Goal: Find specific page/section: Find specific page/section

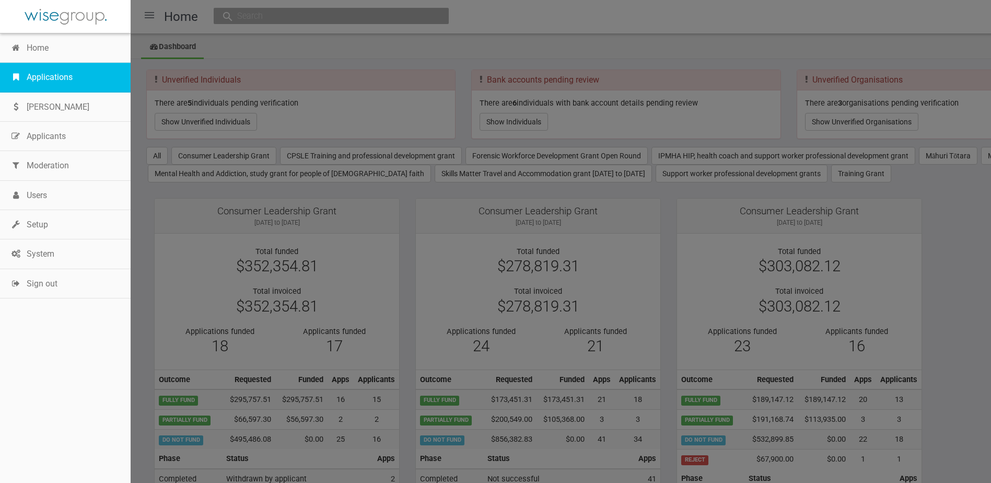
click at [40, 81] on link "Applications" at bounding box center [65, 77] width 131 height 29
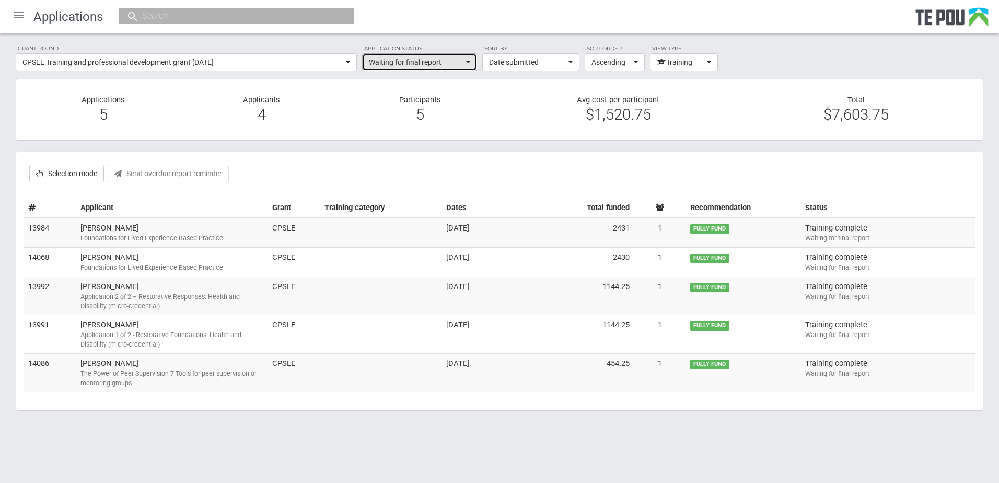
click at [383, 61] on span "Waiting for final report" at bounding box center [416, 62] width 95 height 10
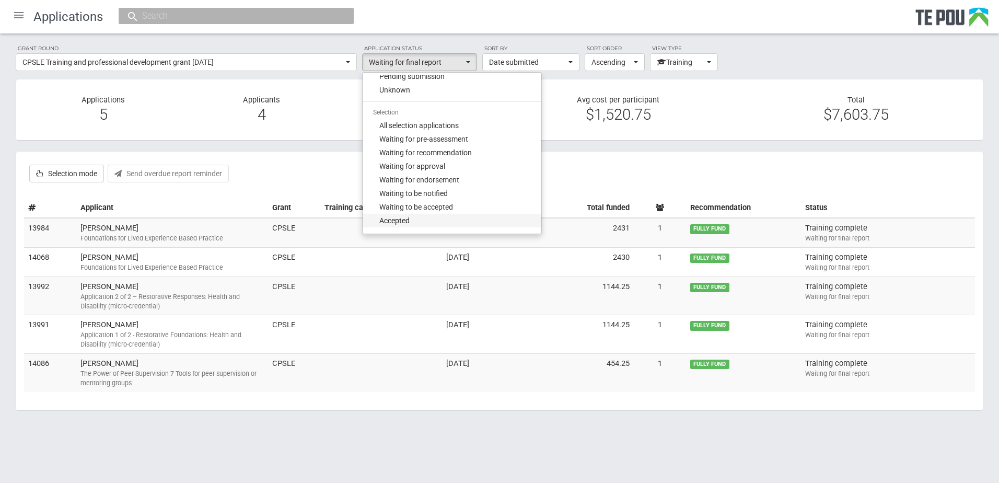
scroll to position [86, 0]
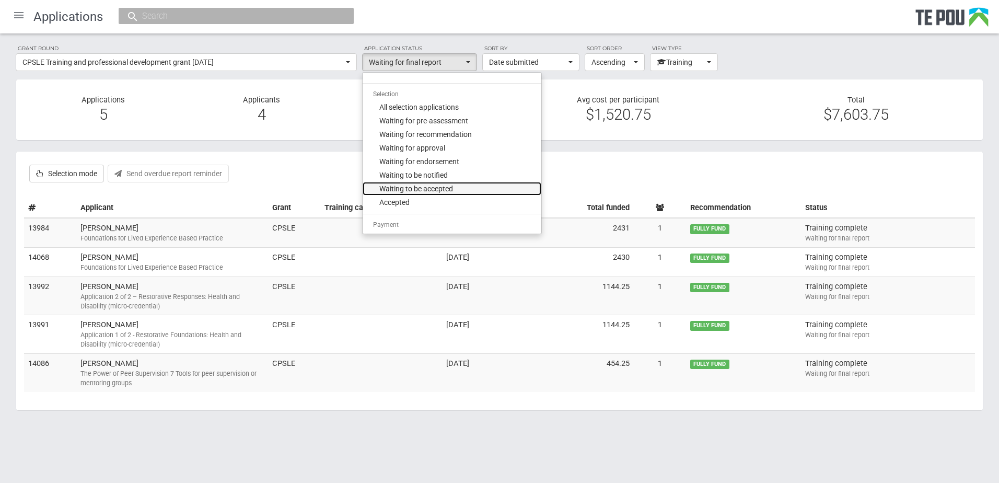
click at [425, 192] on span "Waiting to be accepted" at bounding box center [416, 188] width 74 height 10
select select "140"
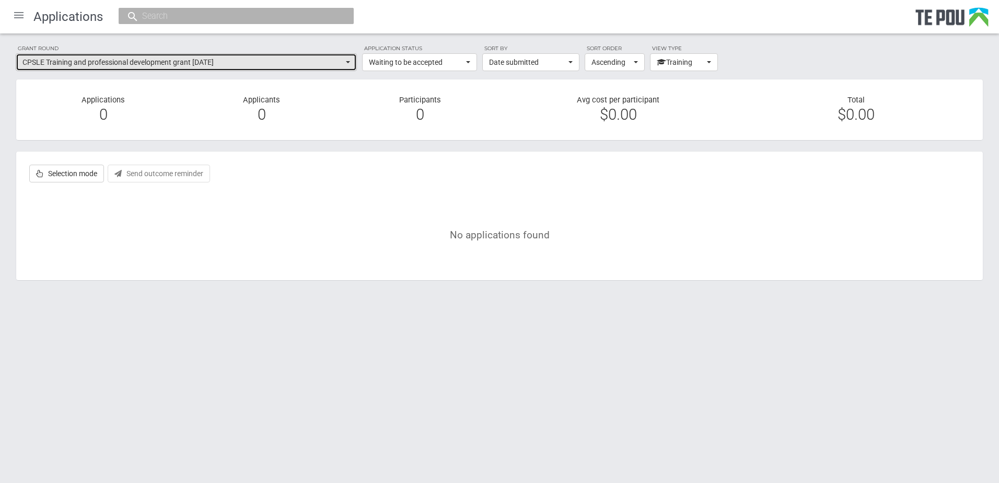
click at [288, 67] on span "CPSLE Training and professional development grant October 2024" at bounding box center [182, 62] width 321 height 10
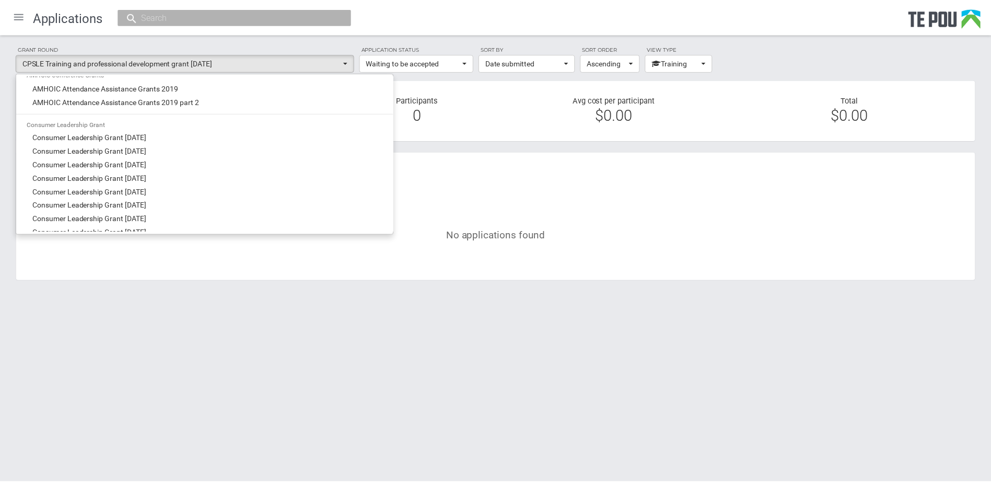
scroll to position [0, 0]
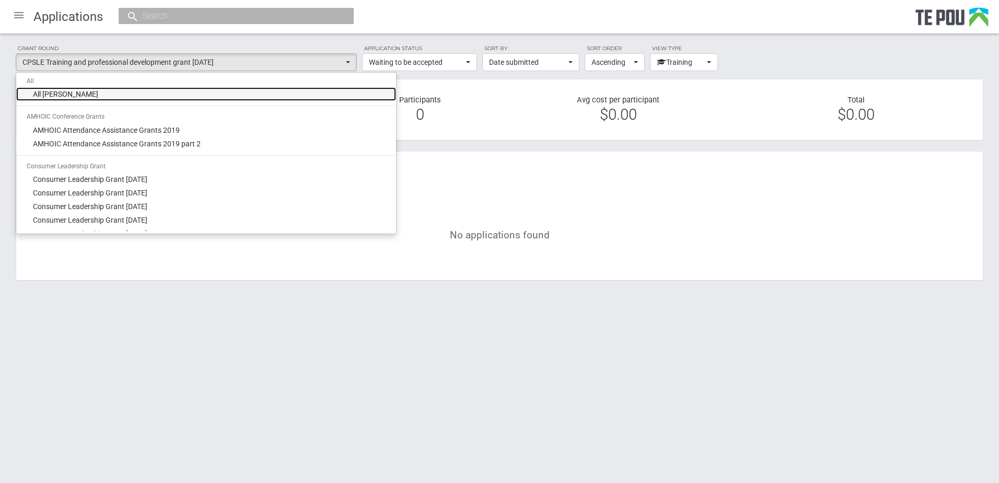
click at [85, 95] on link "All grant rounds" at bounding box center [206, 94] width 380 height 14
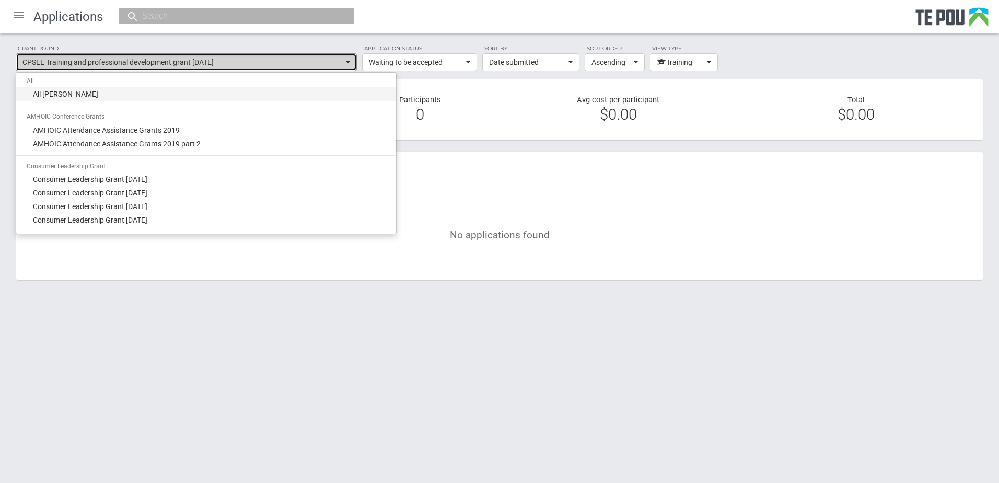
select select "-1"
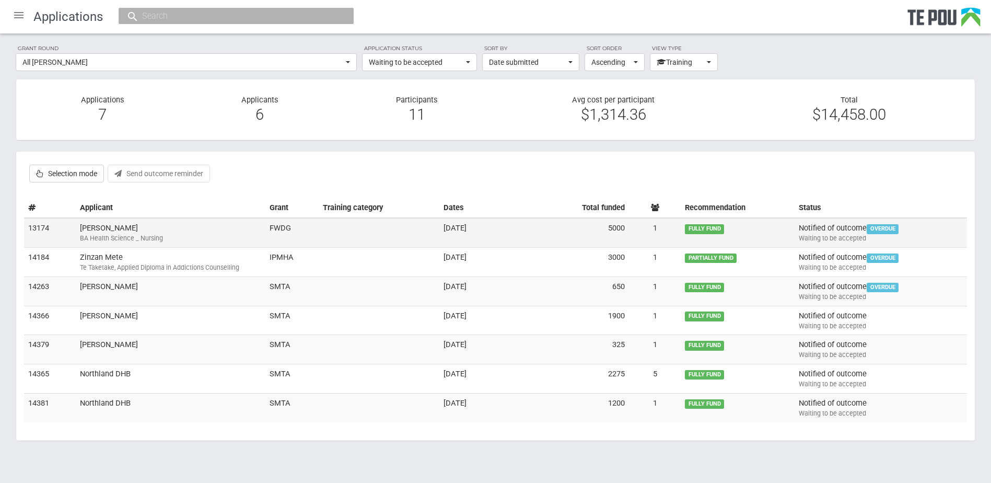
click at [291, 231] on td "FWDG" at bounding box center [291, 232] width 53 height 29
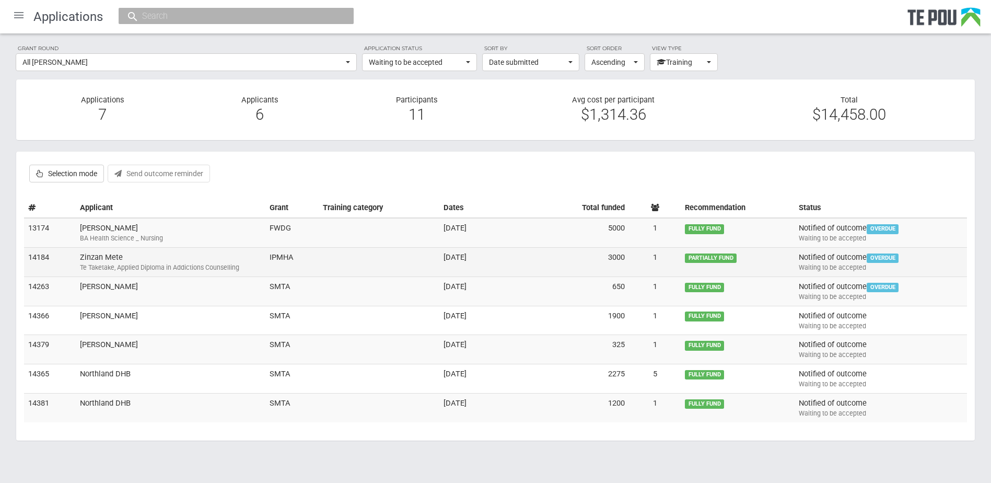
click at [382, 256] on td at bounding box center [379, 262] width 121 height 29
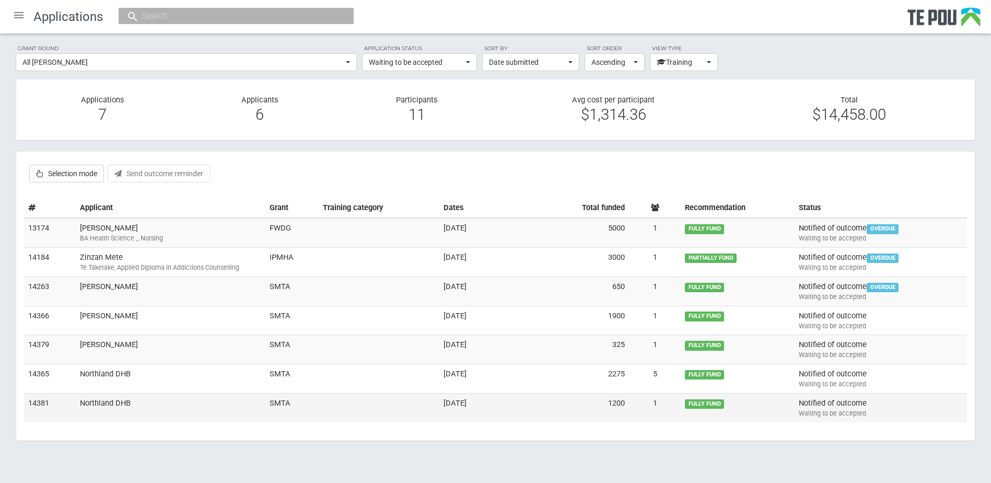
click at [203, 413] on td "Northland DHB" at bounding box center [171, 407] width 190 height 29
click at [180, 151] on section "Selection mode Approve selected Endorse selected Notify selected Send outcome r…" at bounding box center [496, 295] width 960 height 289
click at [272, 402] on td "SMTA" at bounding box center [291, 407] width 53 height 29
click at [125, 228] on td "Adriaan van vught BA Health Science _ Nursing" at bounding box center [171, 232] width 190 height 29
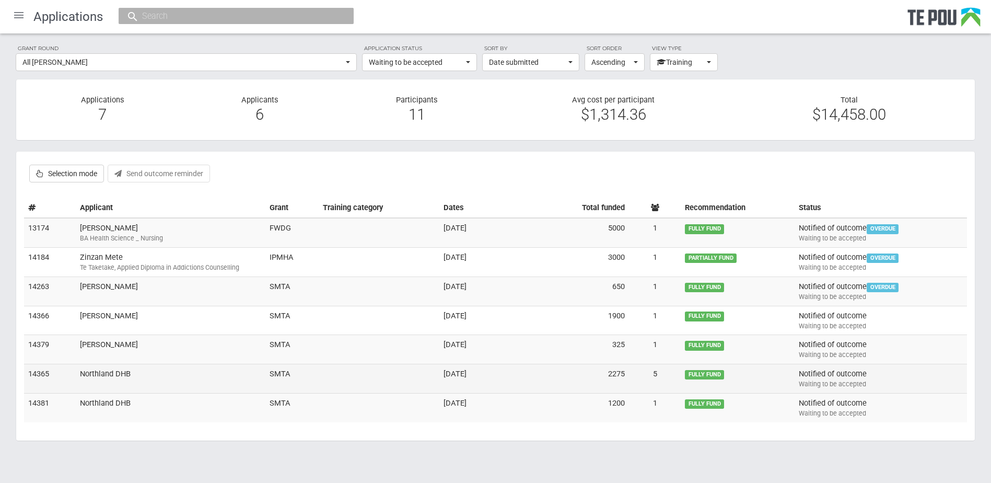
click at [154, 381] on td "Northland DHB" at bounding box center [171, 378] width 190 height 29
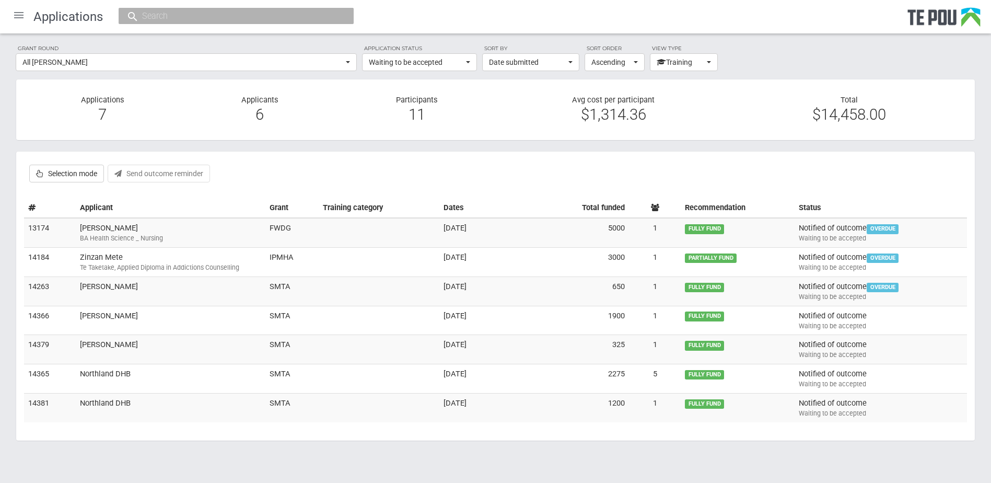
click at [272, 146] on div "Grant round All grant rounds All All grant rounds AMHOIC Conference Grants AMHO…" at bounding box center [495, 247] width 991 height 428
click at [19, 11] on div at bounding box center [18, 15] width 25 height 25
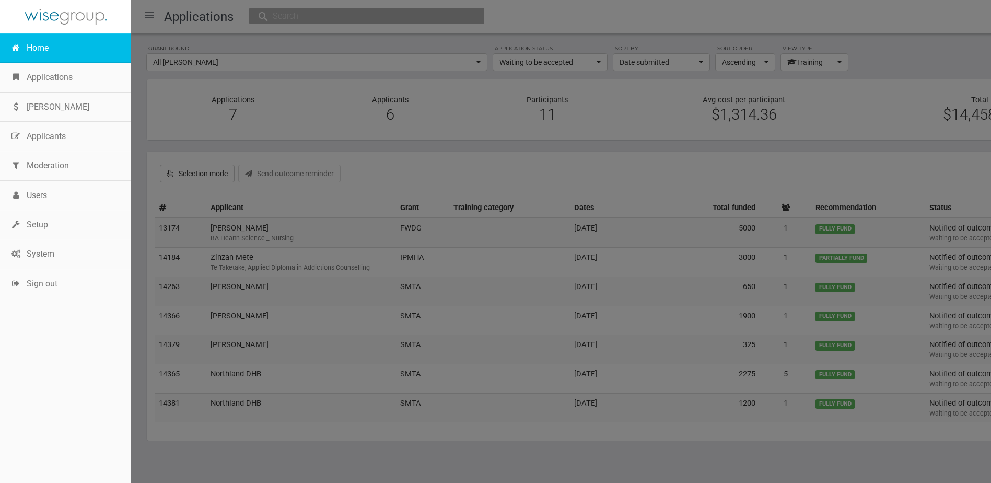
click at [24, 54] on link "Home" at bounding box center [65, 47] width 131 height 29
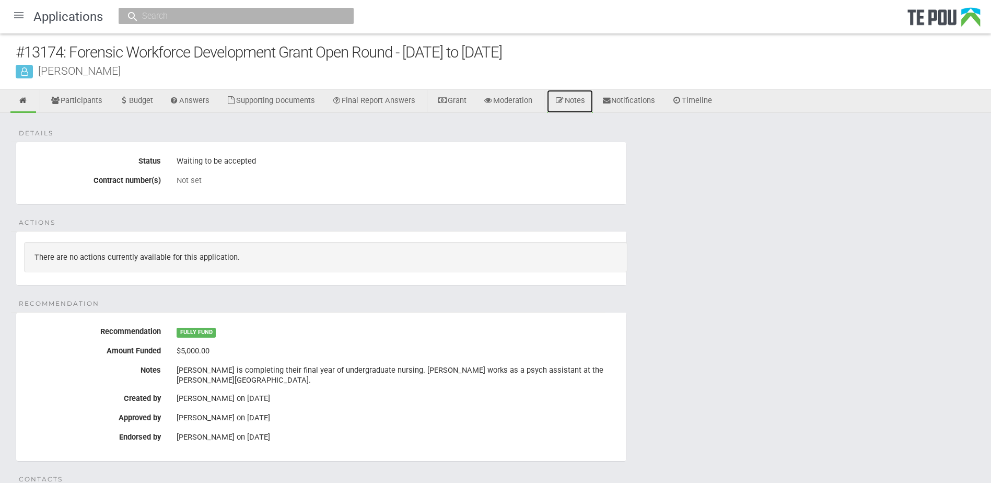
click at [581, 101] on link "Notes" at bounding box center [570, 101] width 46 height 23
click at [360, 413] on div "Angela Gruar on 2 Nov 2023" at bounding box center [398, 417] width 442 height 9
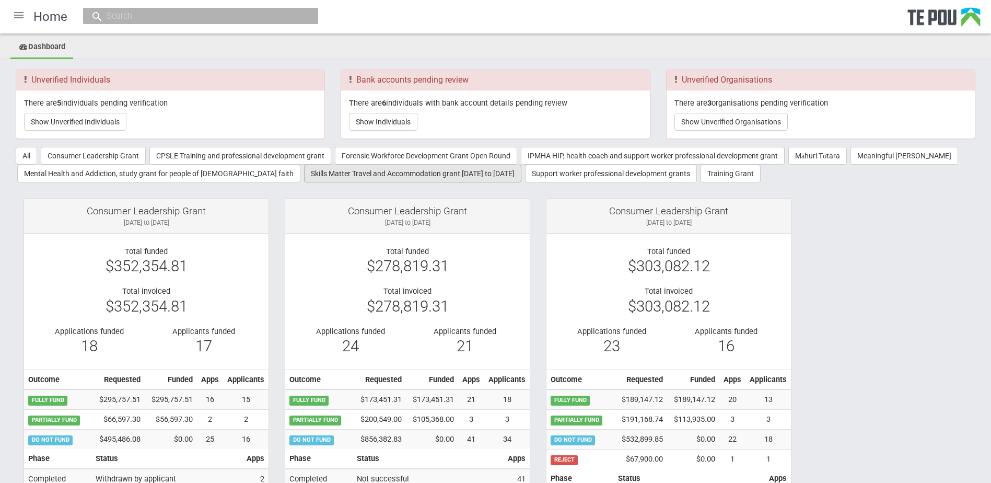
click at [405, 174] on button "Skills Matter Travel and Accommodation grant 2022 to 2025" at bounding box center [412, 174] width 217 height 18
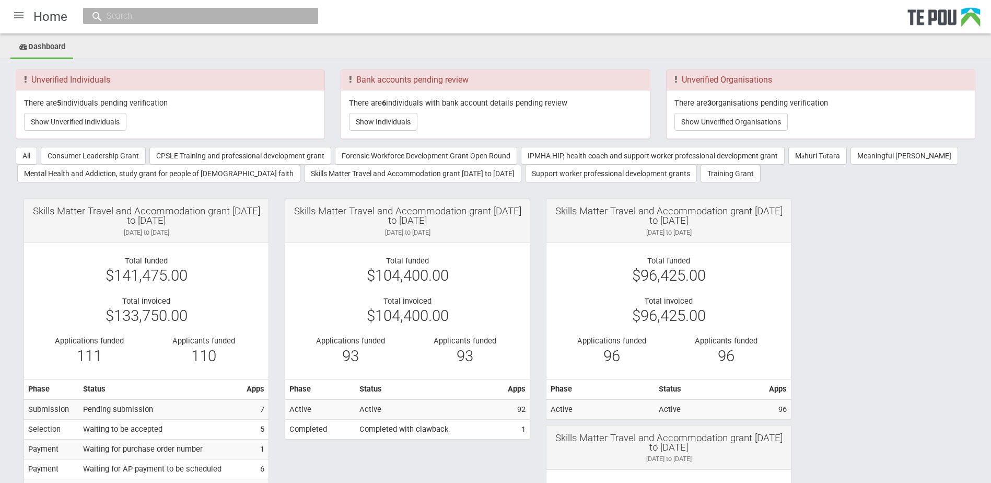
scroll to position [52, 0]
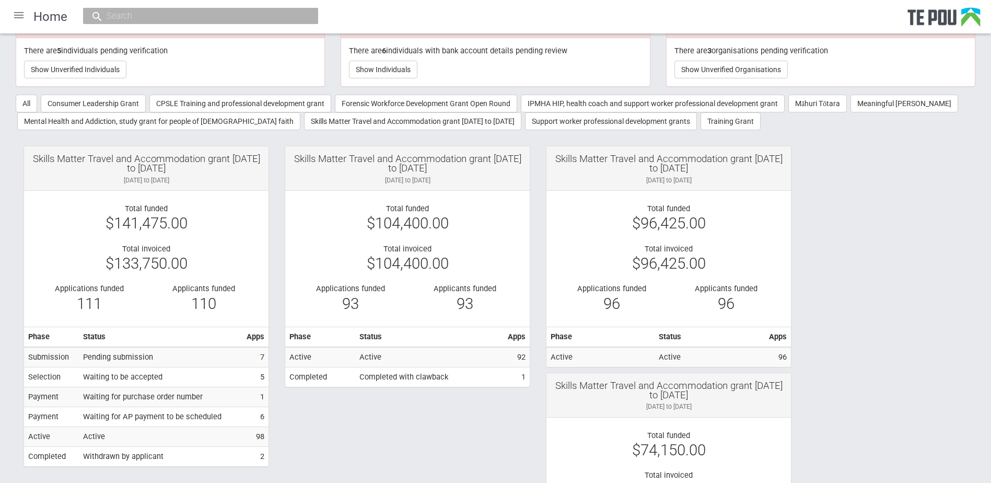
click at [848, 179] on div "Consumer Leadership Grant 2 Sep 2024 to 30 Sep 2024 Total funded $352,354.81 To…" at bounding box center [496, 382] width 960 height 473
click at [66, 65] on button "Show Unverified Individuals" at bounding box center [75, 70] width 102 height 18
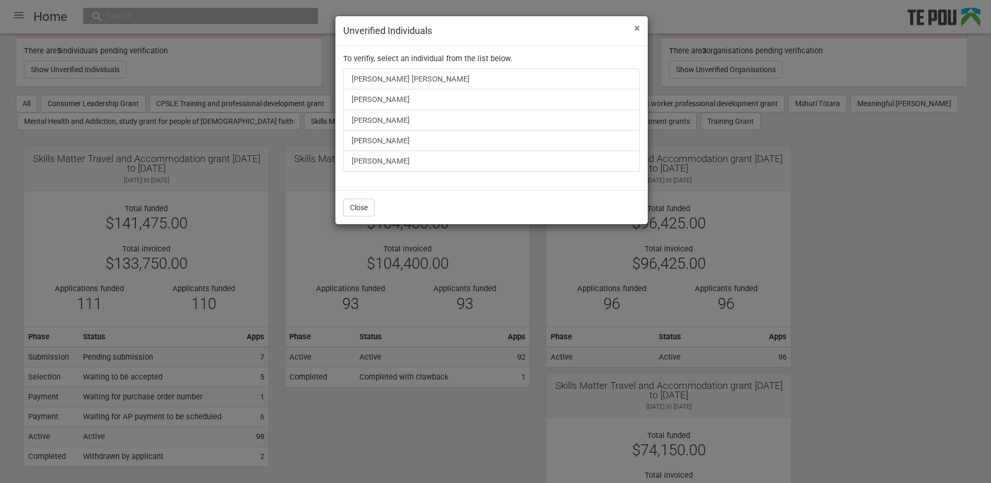
click at [634, 30] on span "×" at bounding box center [637, 28] width 6 height 13
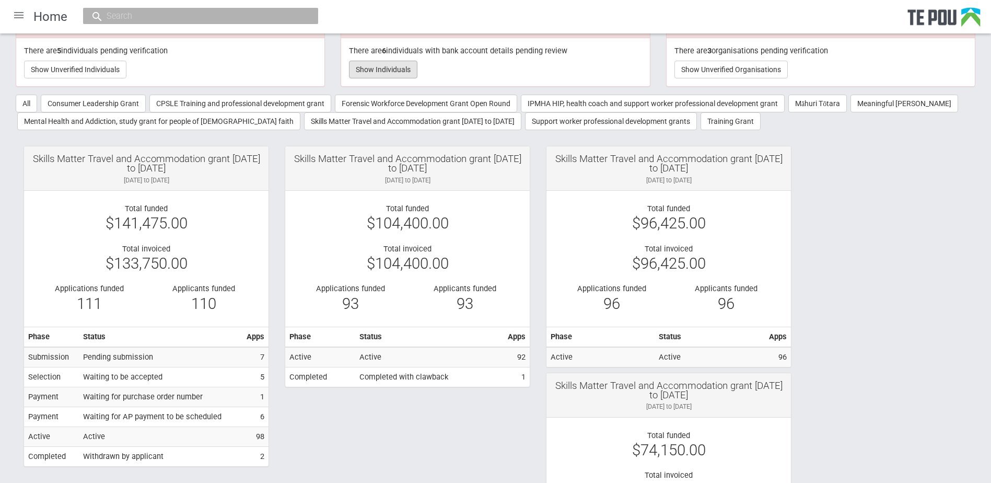
click at [402, 61] on button "Show Individuals" at bounding box center [383, 70] width 68 height 18
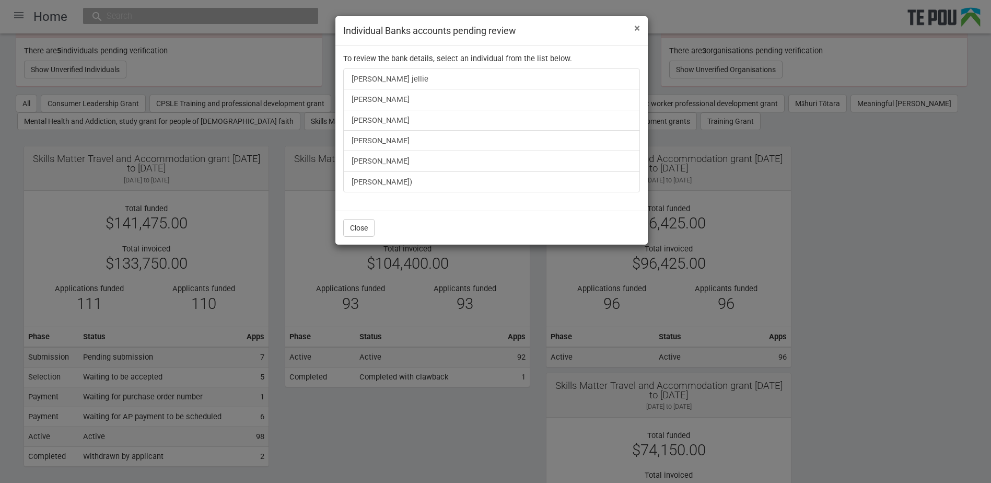
drag, startPoint x: 636, startPoint y: 32, endPoint x: 652, endPoint y: 43, distance: 19.9
click at [636, 32] on span "×" at bounding box center [637, 28] width 6 height 13
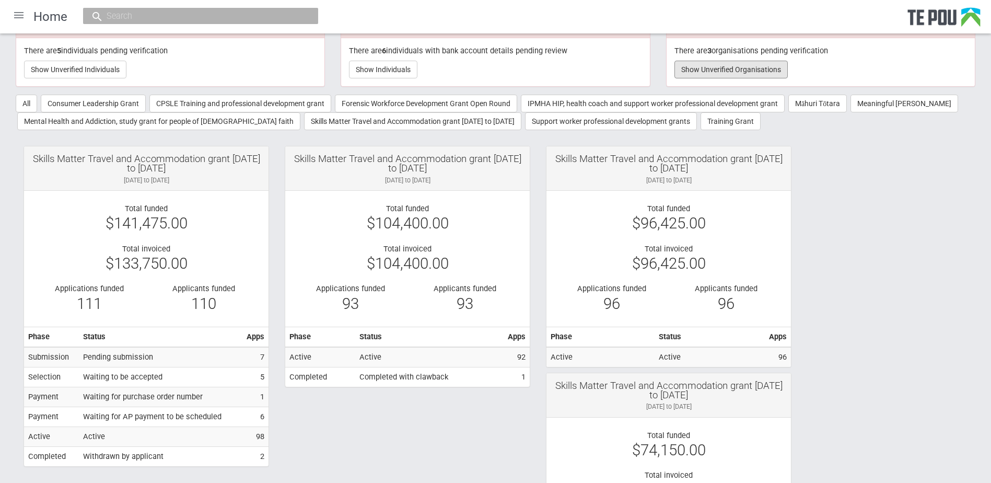
click at [711, 72] on button "Show Unverified Organisations" at bounding box center [730, 70] width 113 height 18
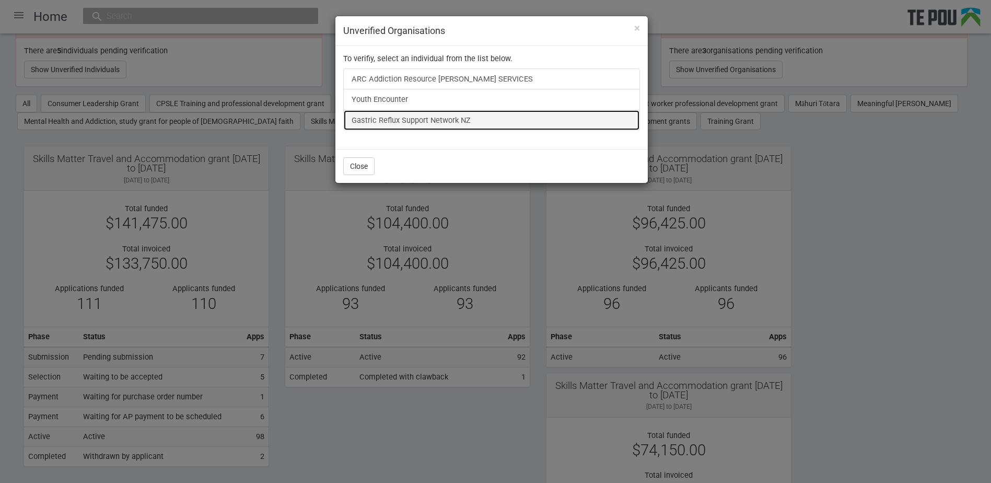
click at [504, 125] on link "Gastric Reflux Support Network NZ" at bounding box center [491, 120] width 297 height 21
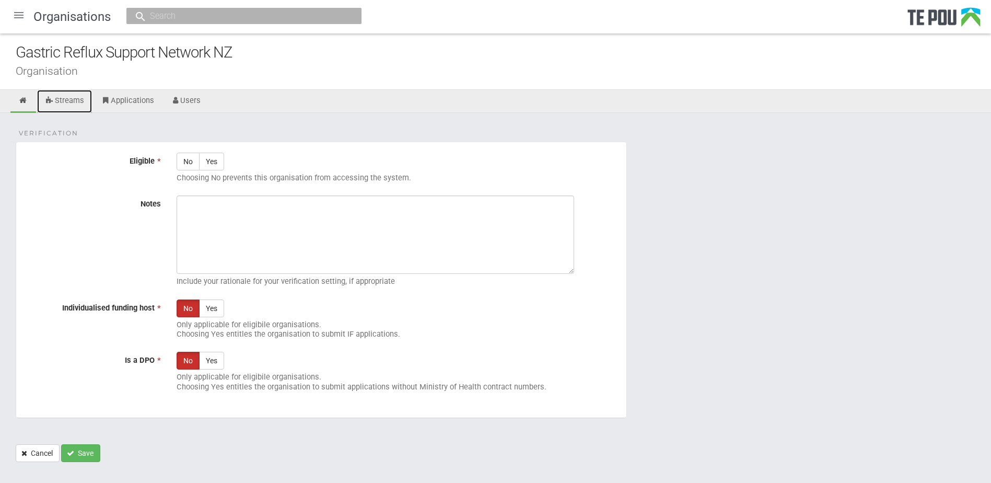
click at [76, 99] on link "Streams" at bounding box center [64, 101] width 55 height 23
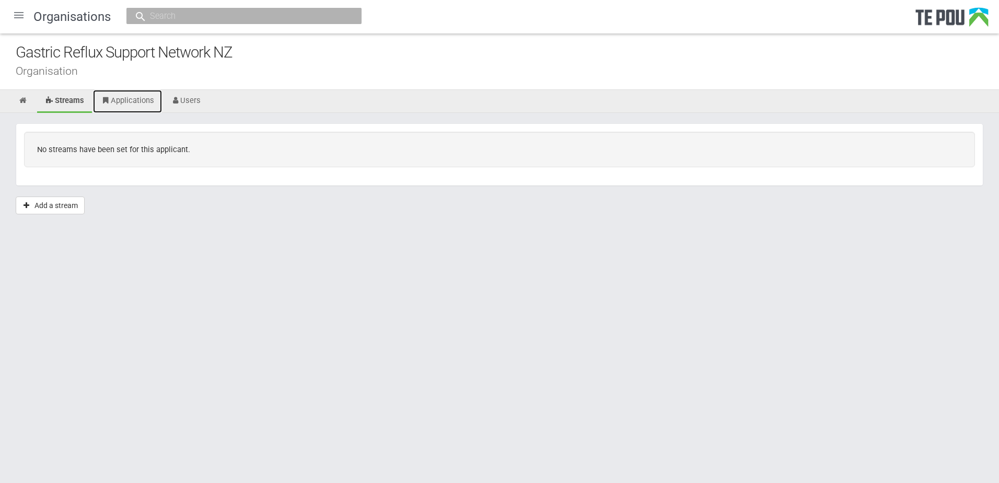
click at [111, 99] on icon at bounding box center [106, 101] width 10 height 8
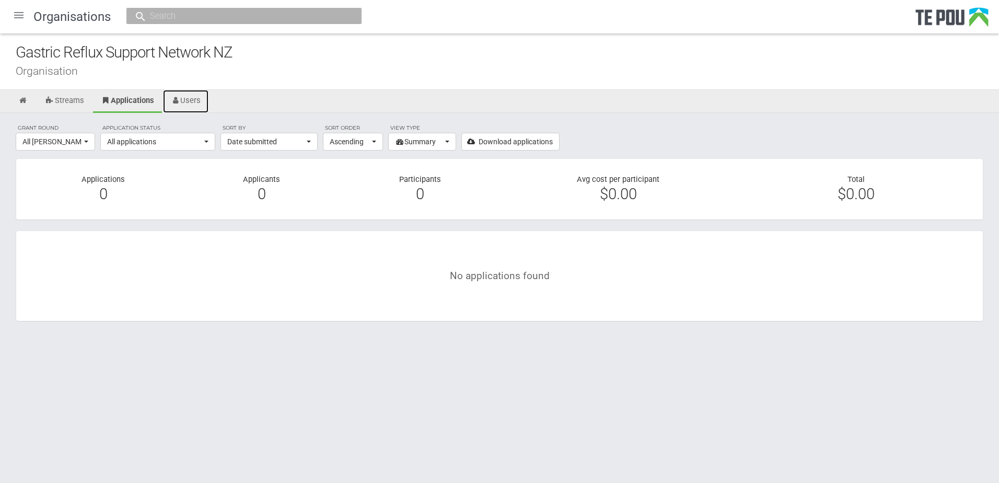
click at [193, 102] on link "Users" at bounding box center [186, 101] width 46 height 23
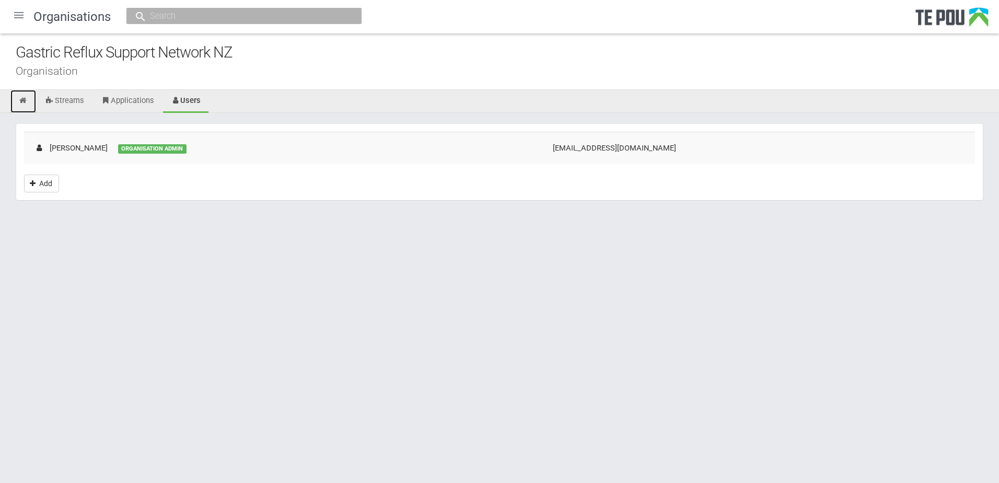
click at [27, 98] on icon at bounding box center [23, 101] width 10 height 8
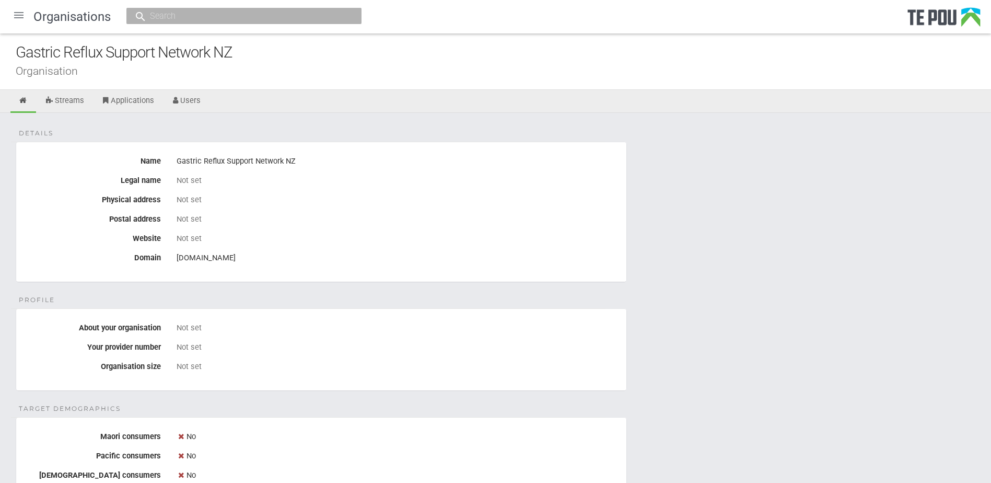
drag, startPoint x: 260, startPoint y: 260, endPoint x: 178, endPoint y: 262, distance: 82.6
click at [178, 262] on div "[DOMAIN_NAME]" at bounding box center [398, 258] width 442 height 18
copy div "[DOMAIN_NAME]"
